Goal: Information Seeking & Learning: Check status

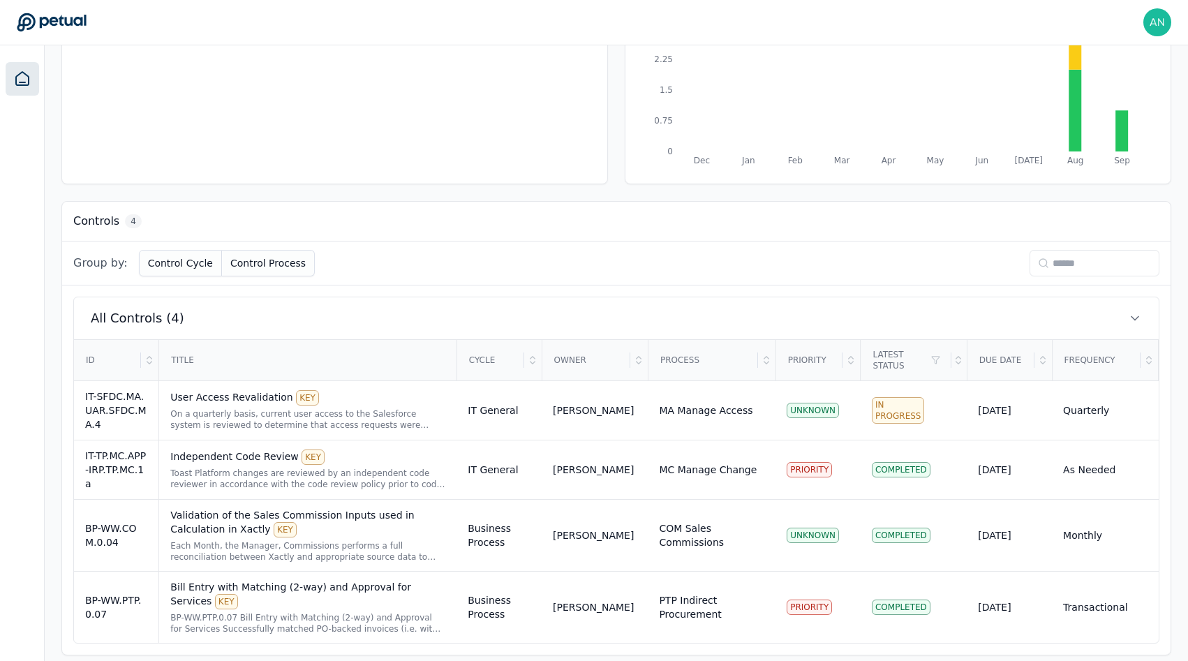
scroll to position [245, 0]
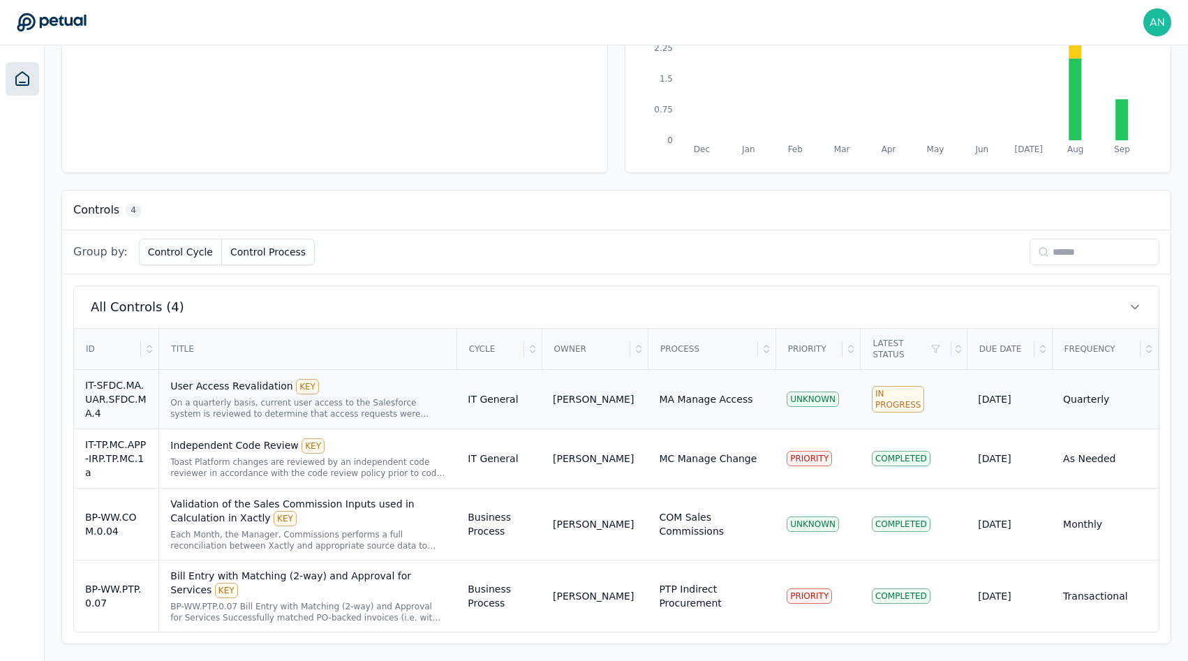
click at [84, 411] on td "IT-SFDC.MA.UAR.SFDC.MA.4" at bounding box center [116, 399] width 85 height 59
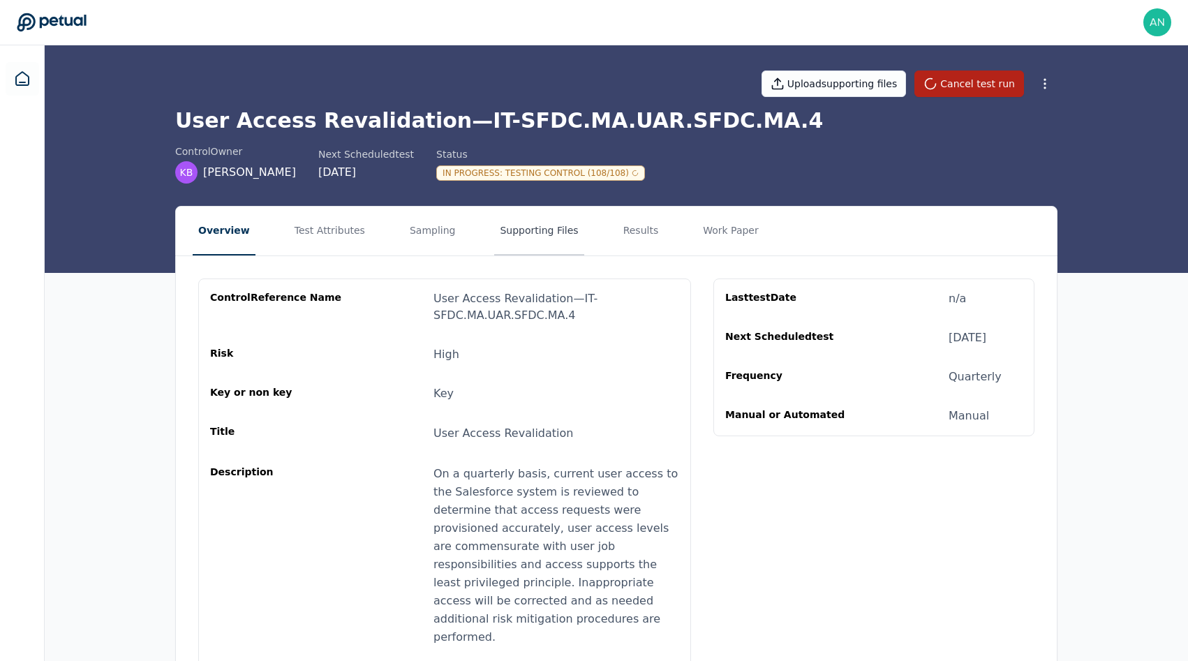
click at [494, 237] on button "Supporting Files" at bounding box center [538, 231] width 89 height 49
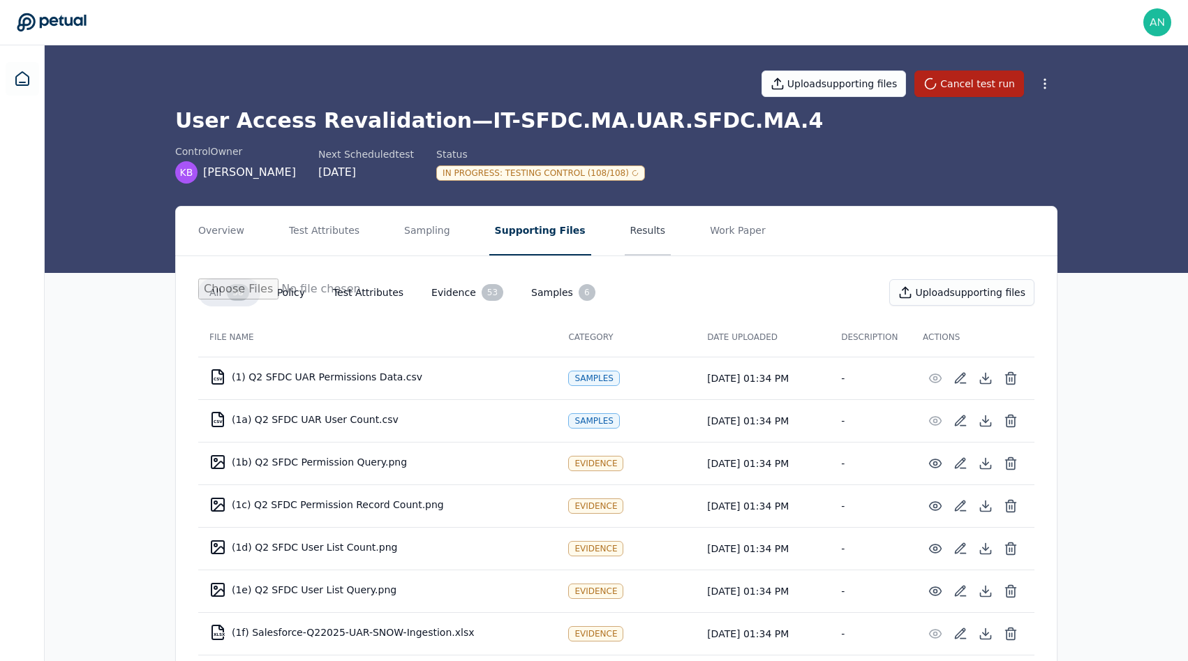
click at [625, 233] on button "Results" at bounding box center [648, 231] width 47 height 49
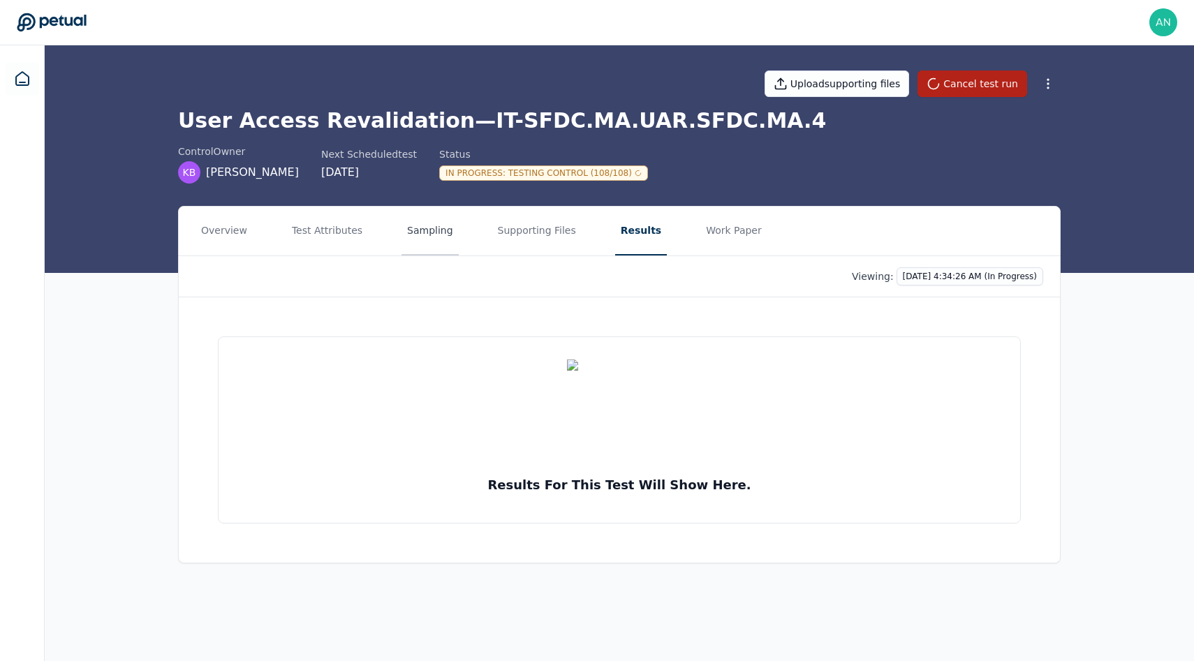
click at [432, 238] on button "Sampling" at bounding box center [429, 231] width 57 height 49
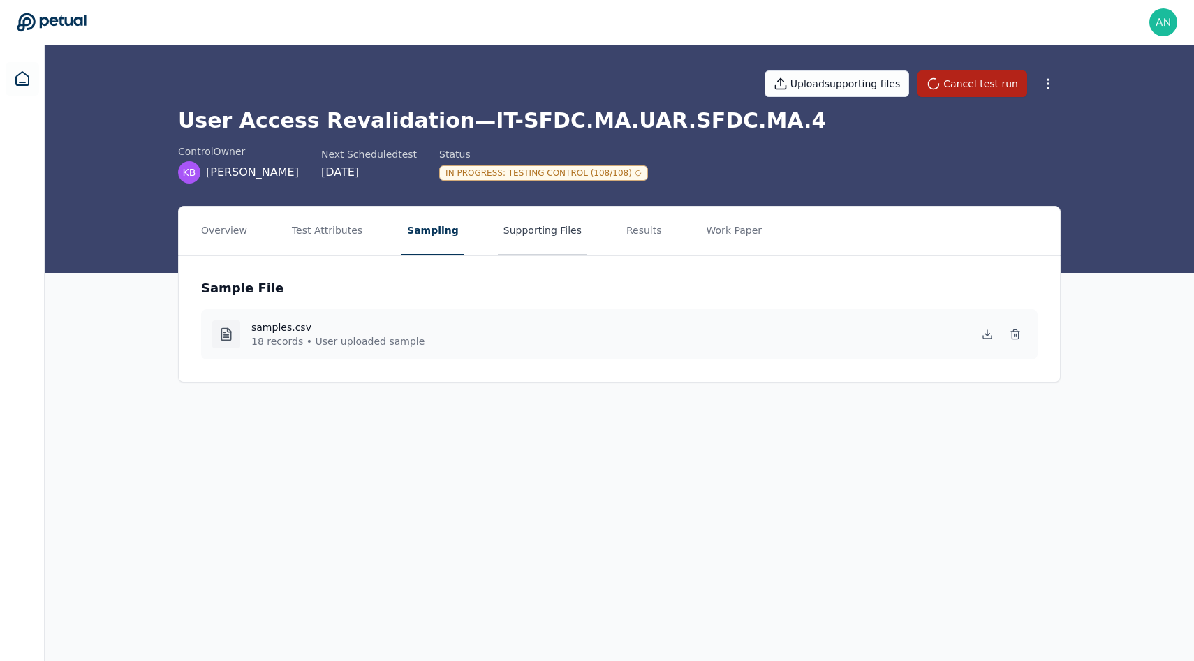
click at [523, 243] on button "Supporting Files" at bounding box center [542, 231] width 89 height 49
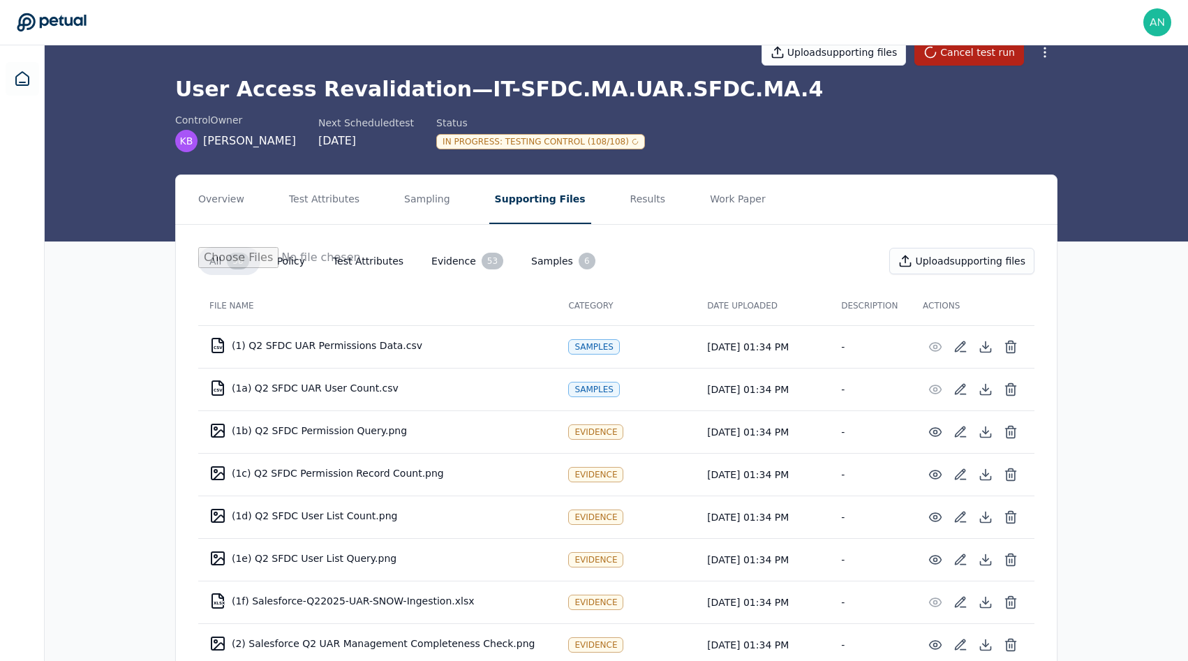
scroll to position [13, 0]
